Goal: Task Accomplishment & Management: Manage account settings

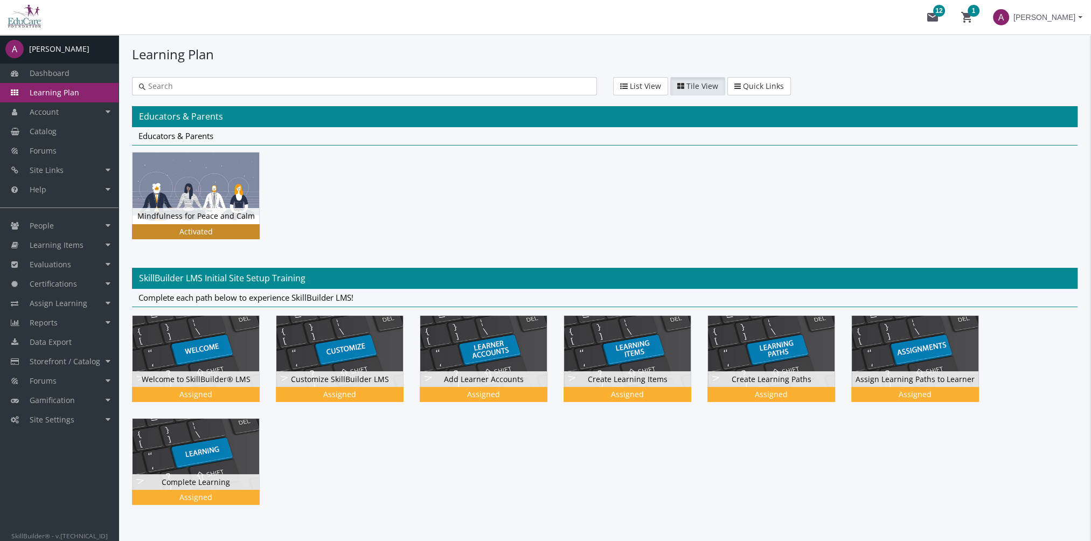
click at [233, 212] on div "Mindfulness for Peace and Calm Status Activated" at bounding box center [196, 216] width 127 height 16
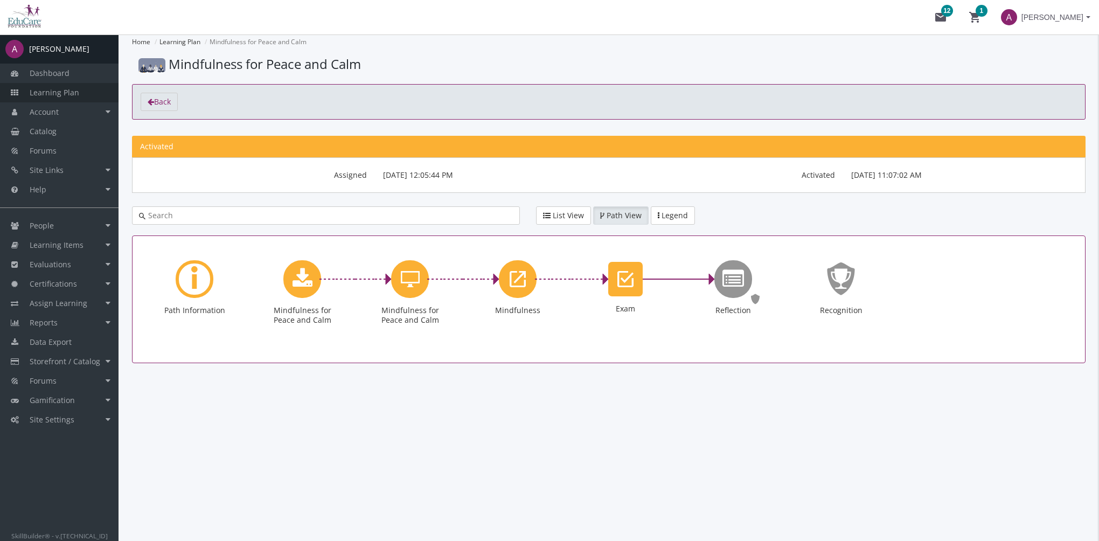
click at [86, 93] on link "Learning Plan" at bounding box center [59, 92] width 119 height 19
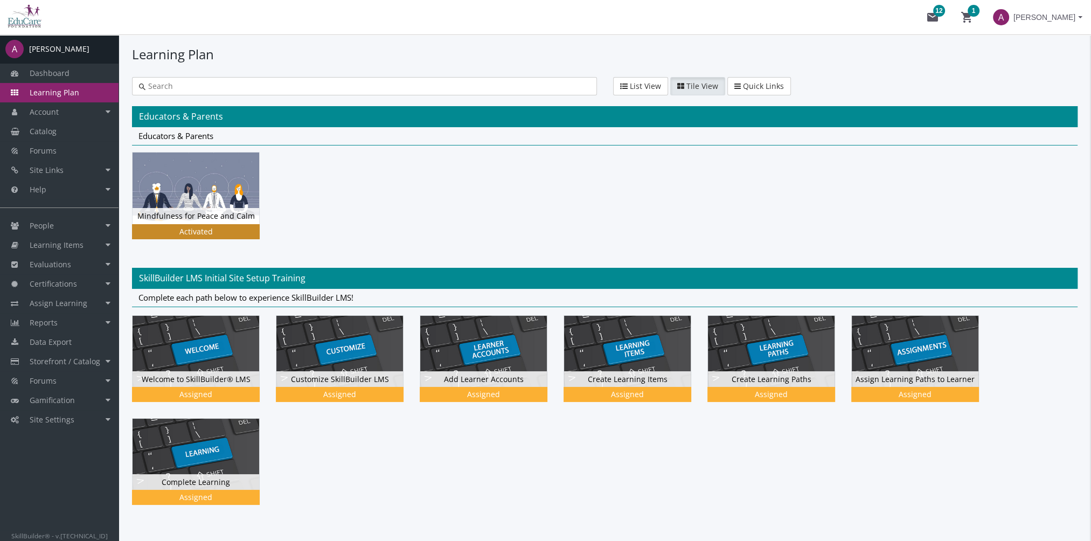
click at [156, 192] on img at bounding box center [196, 187] width 127 height 71
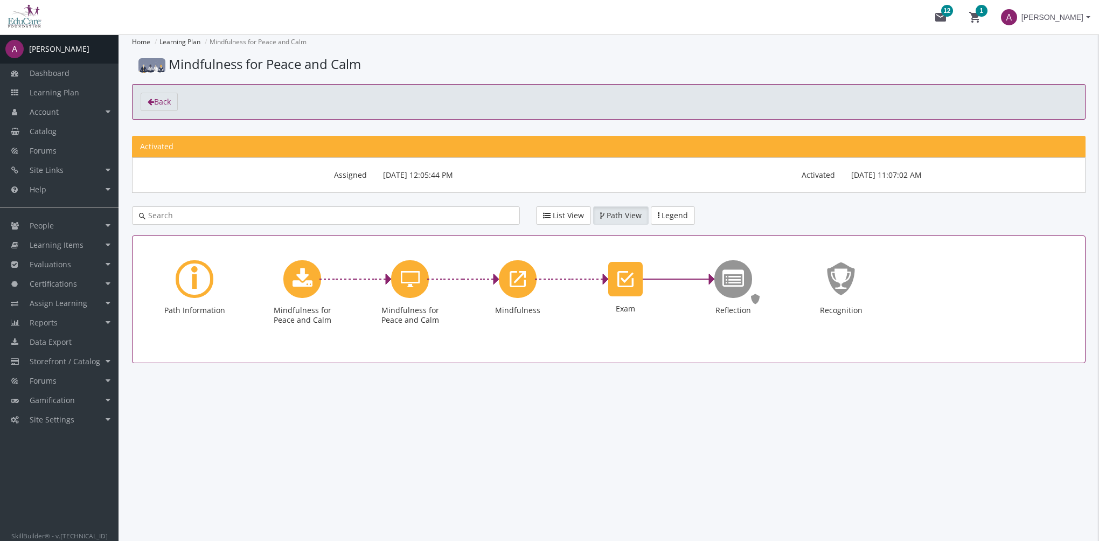
click at [1069, 19] on span "[PERSON_NAME]" at bounding box center [1053, 17] width 62 height 19
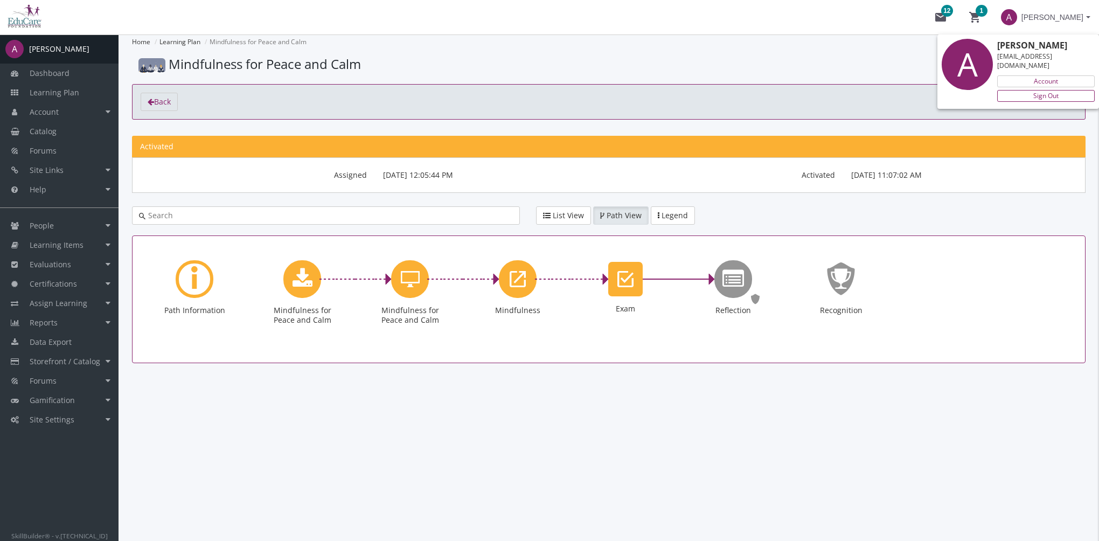
click at [1045, 90] on link "Sign Out" at bounding box center [1046, 96] width 98 height 12
